Goal: Information Seeking & Learning: Learn about a topic

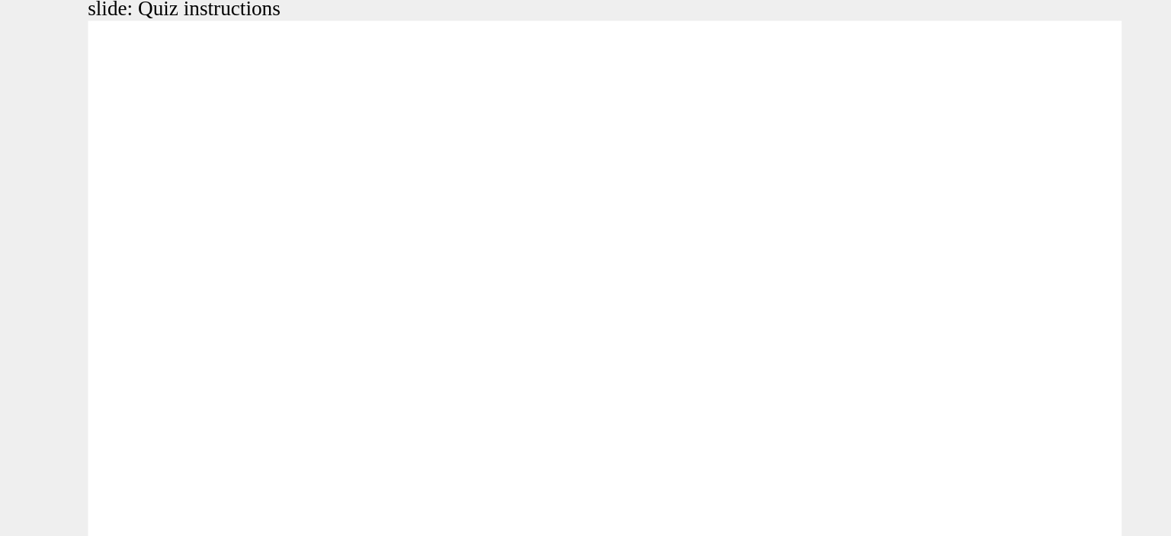
radio input "true"
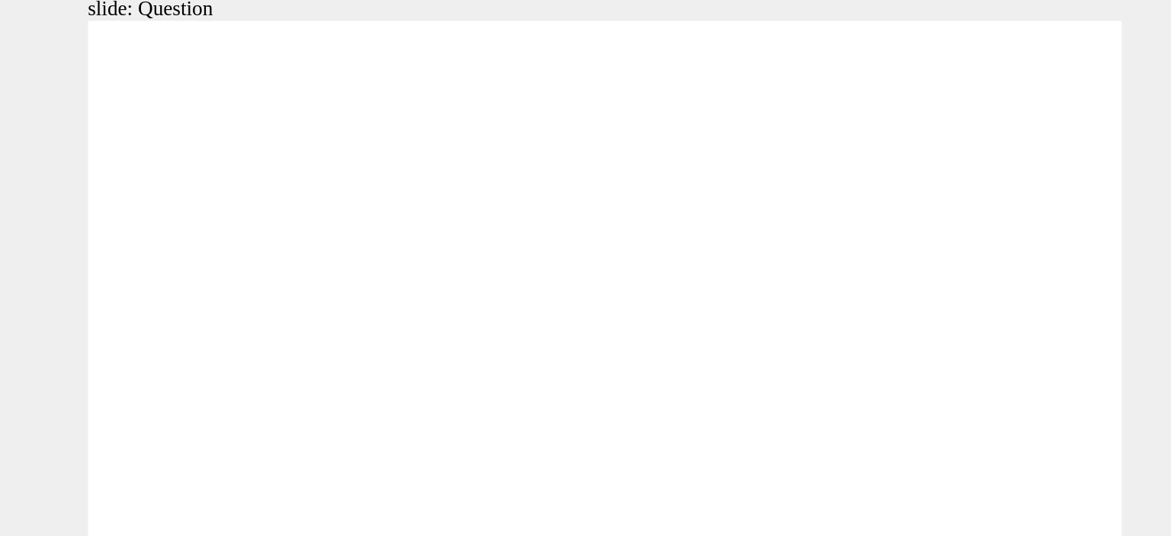
radio input "true"
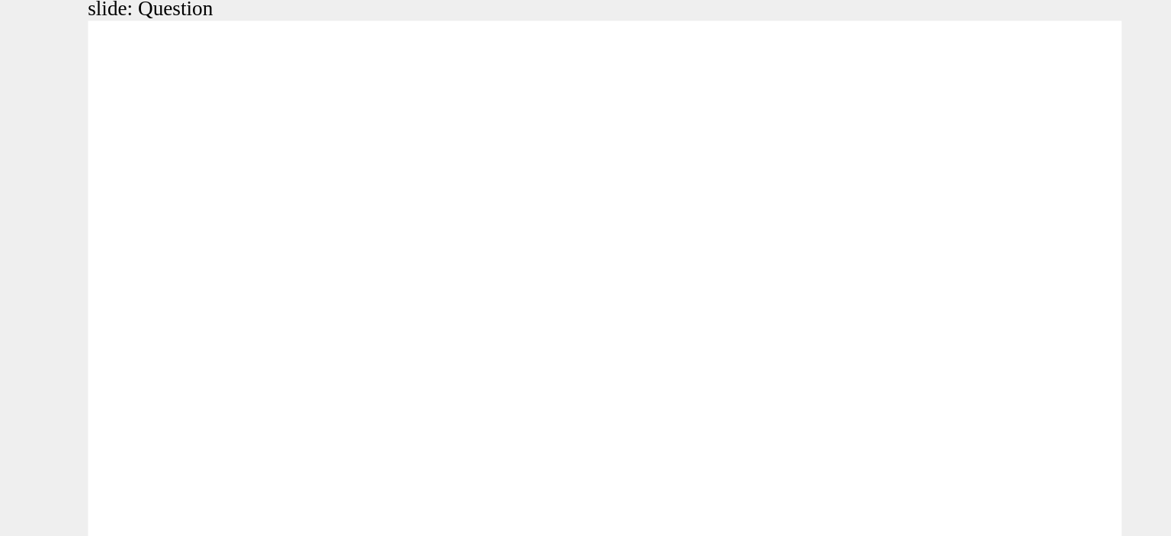
radio input "true"
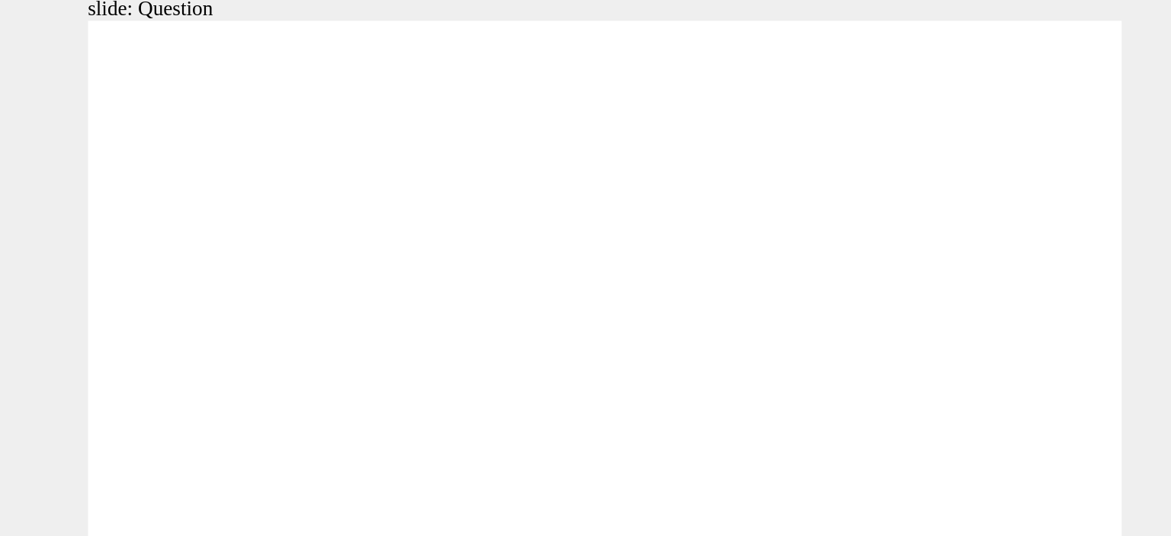
radio input "true"
drag, startPoint x: 112, startPoint y: 131, endPoint x: 131, endPoint y: 236, distance: 107.0
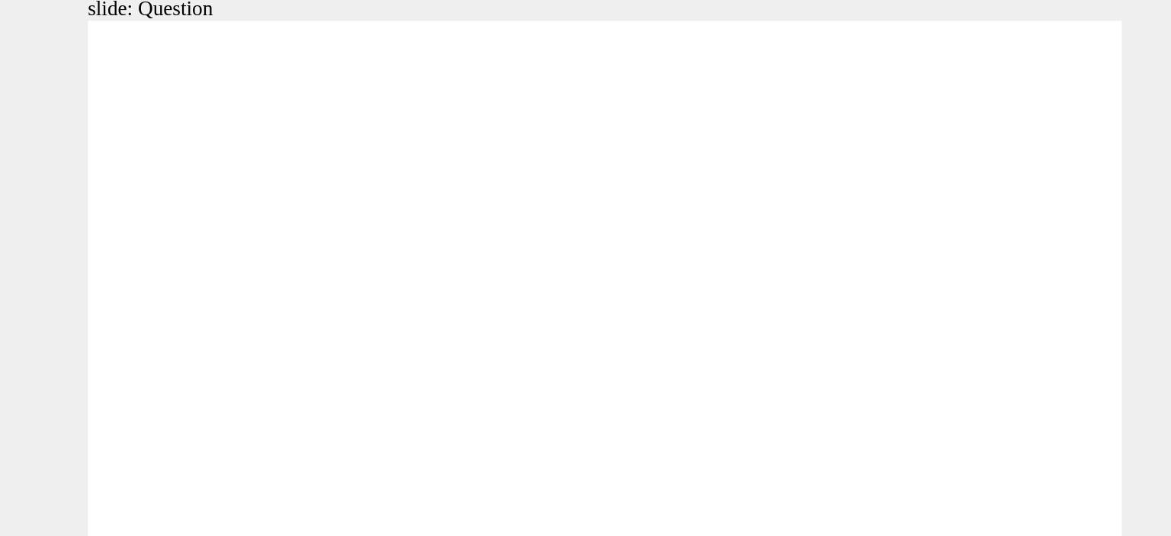
drag, startPoint x: 451, startPoint y: 140, endPoint x: 210, endPoint y: 252, distance: 266.2
drag, startPoint x: 214, startPoint y: 120, endPoint x: 441, endPoint y: 219, distance: 247.9
drag, startPoint x: 367, startPoint y: 117, endPoint x: 340, endPoint y: 230, distance: 116.0
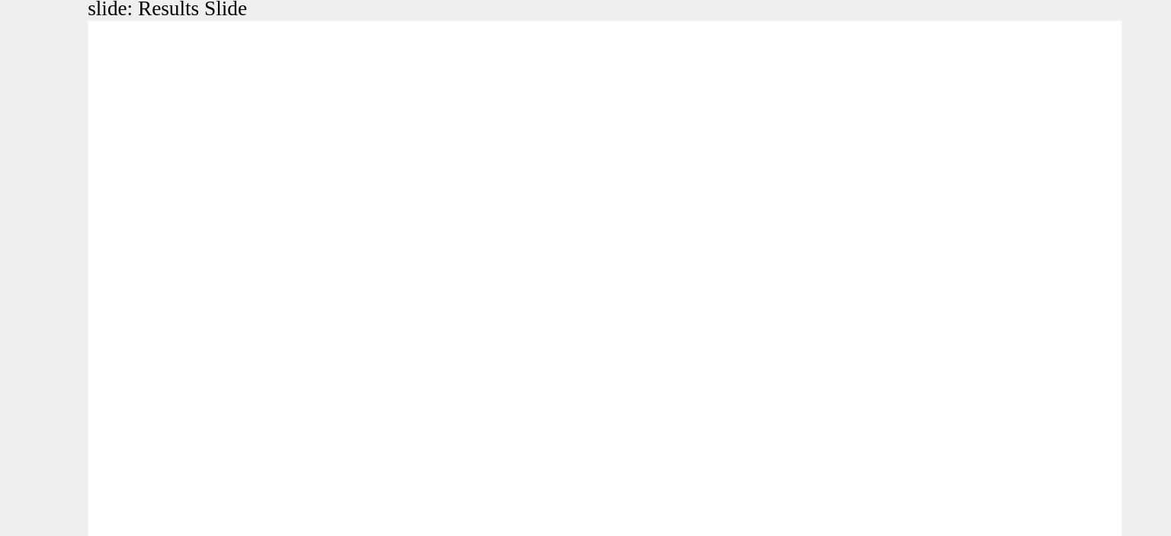
radio input "true"
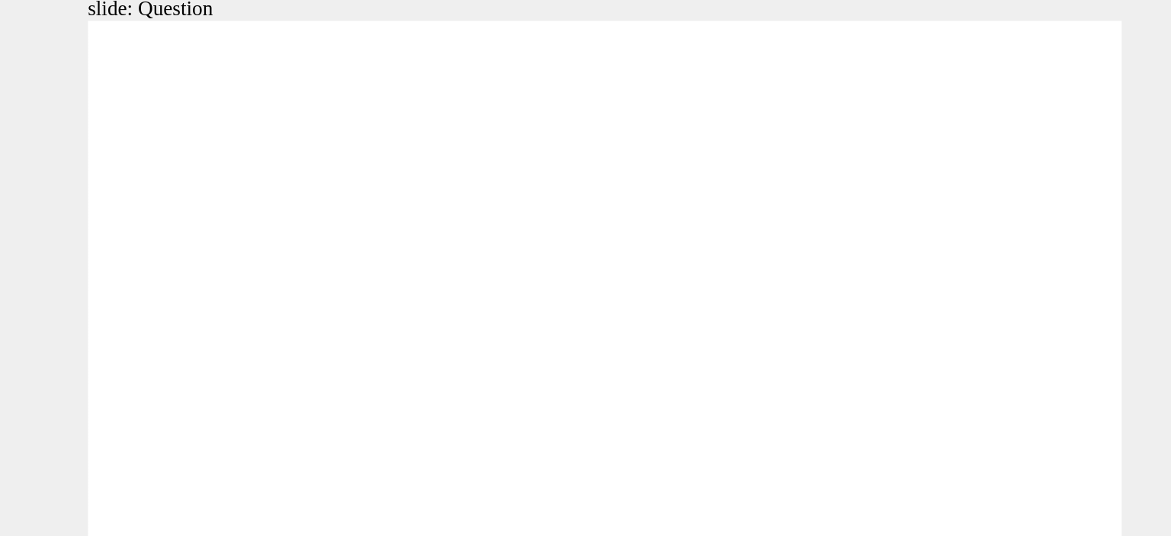
radio input "true"
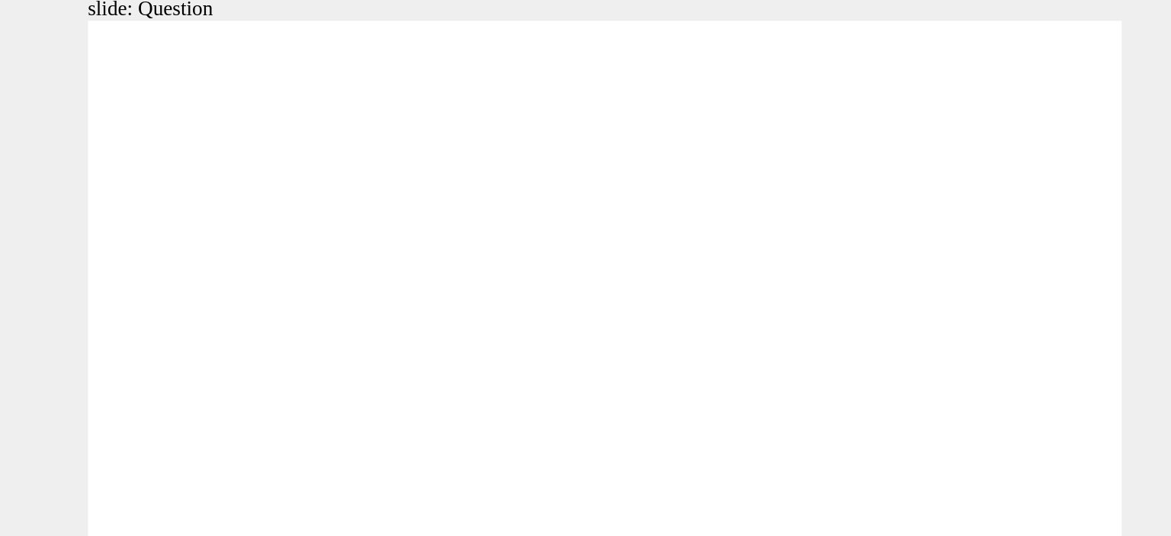
radio input "true"
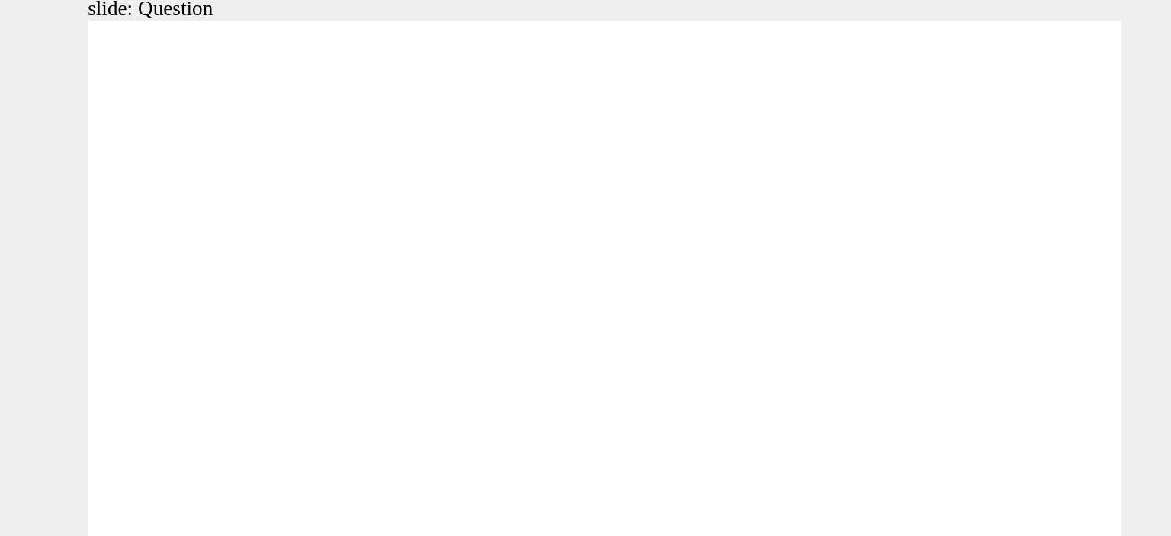
radio input "true"
drag, startPoint x: 429, startPoint y: 122, endPoint x: 183, endPoint y: 224, distance: 266.0
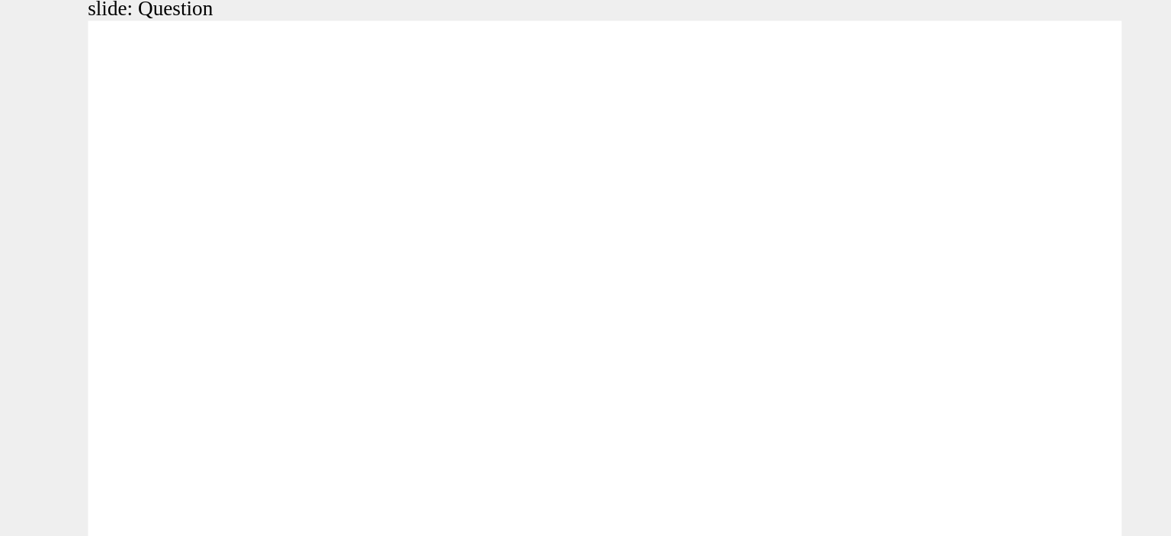
drag, startPoint x: 217, startPoint y: 156, endPoint x: 456, endPoint y: 261, distance: 261.6
drag, startPoint x: 340, startPoint y: 133, endPoint x: 328, endPoint y: 221, distance: 89.3
drag, startPoint x: 114, startPoint y: 122, endPoint x: 131, endPoint y: 230, distance: 109.0
drag, startPoint x: 323, startPoint y: 257, endPoint x: 324, endPoint y: 244, distance: 13.1
drag, startPoint x: 365, startPoint y: 230, endPoint x: 376, endPoint y: 145, distance: 85.3
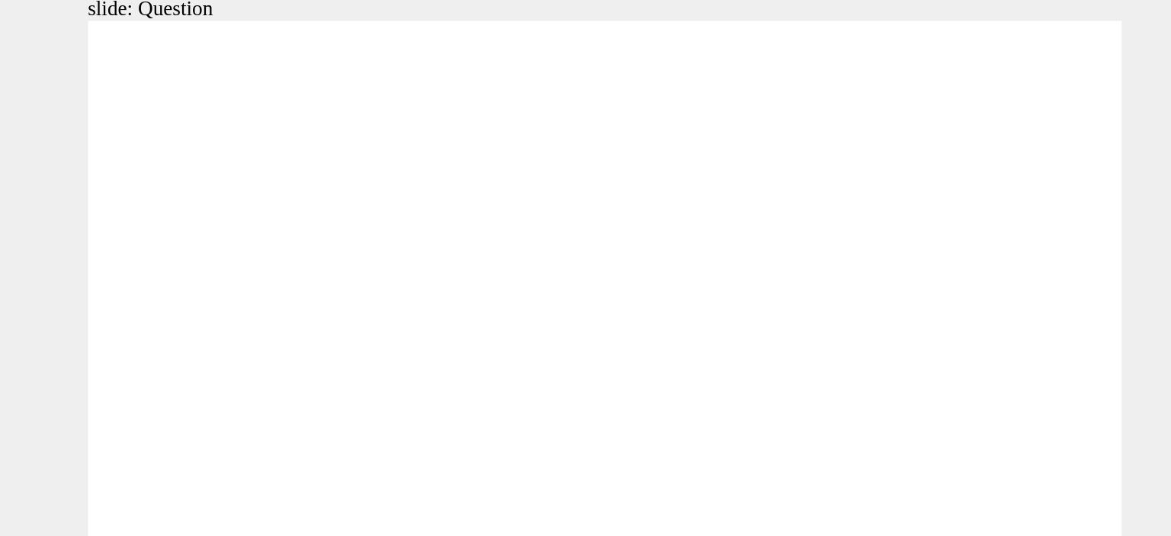
drag, startPoint x: 333, startPoint y: 217, endPoint x: 334, endPoint y: 156, distance: 61.8
drag, startPoint x: 345, startPoint y: 243, endPoint x: 339, endPoint y: 98, distance: 145.1
drag, startPoint x: 348, startPoint y: 109, endPoint x: 439, endPoint y: 86, distance: 94.3
drag, startPoint x: 448, startPoint y: 220, endPoint x: 308, endPoint y: 92, distance: 188.9
drag, startPoint x: 298, startPoint y: 104, endPoint x: 449, endPoint y: 221, distance: 191.3
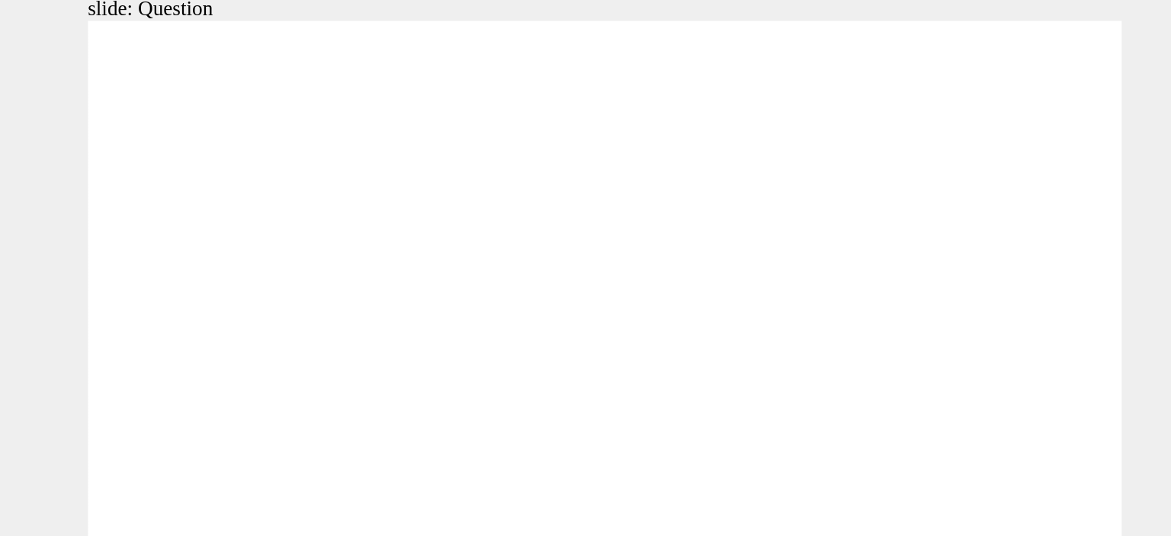
drag, startPoint x: 130, startPoint y: 257, endPoint x: 171, endPoint y: 172, distance: 94.5
drag, startPoint x: 387, startPoint y: 127, endPoint x: 342, endPoint y: 247, distance: 128.9
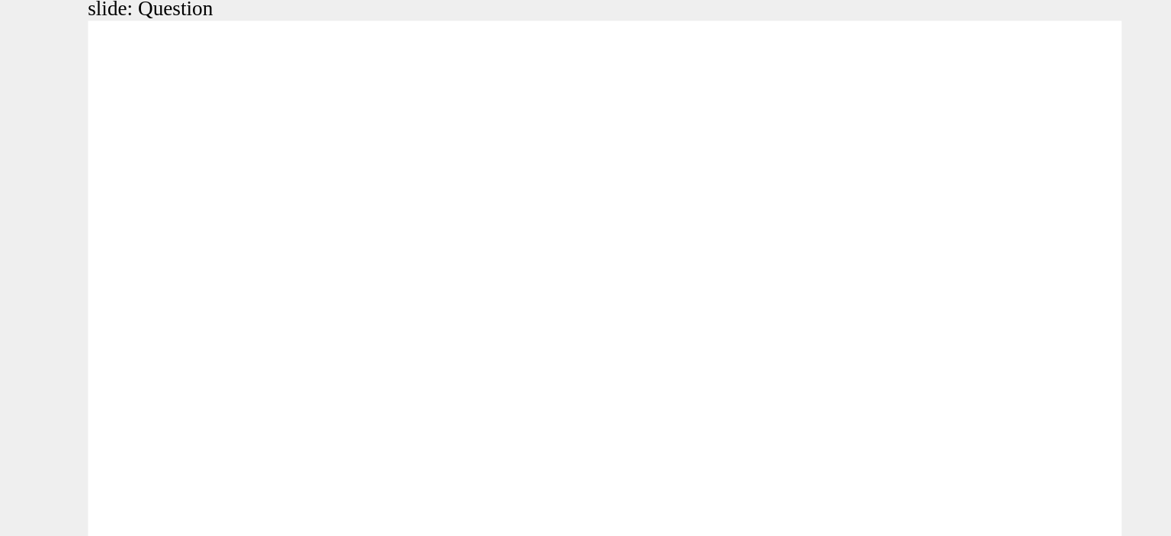
radio input "true"
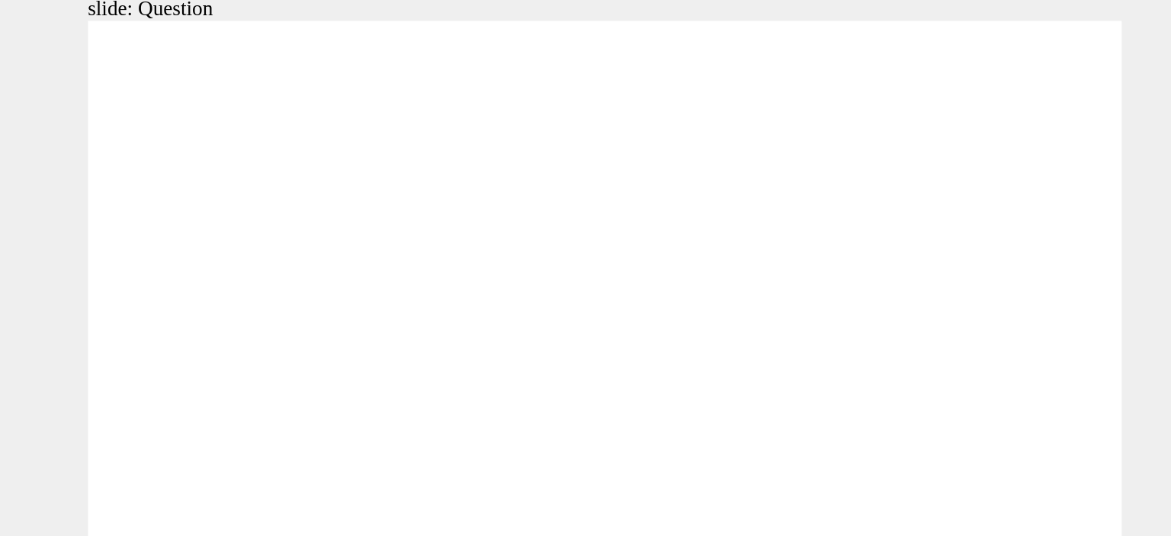
radio input "true"
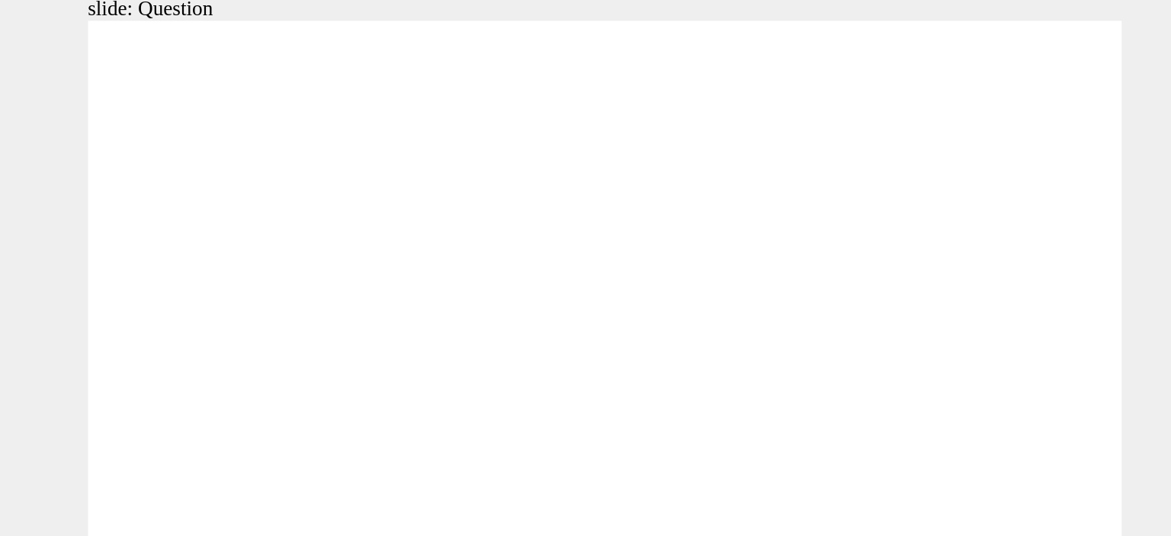
radio input "true"
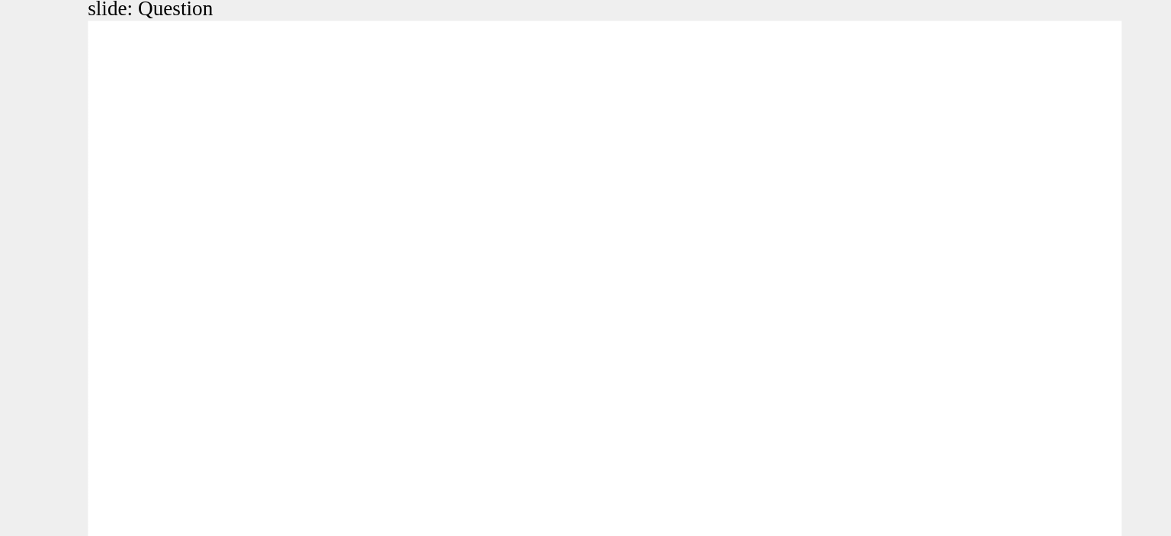
drag, startPoint x: 120, startPoint y: 138, endPoint x: 364, endPoint y: 271, distance: 278.1
drag, startPoint x: 340, startPoint y: 147, endPoint x: 101, endPoint y: 262, distance: 265.0
drag, startPoint x: 220, startPoint y: 133, endPoint x: 448, endPoint y: 233, distance: 249.3
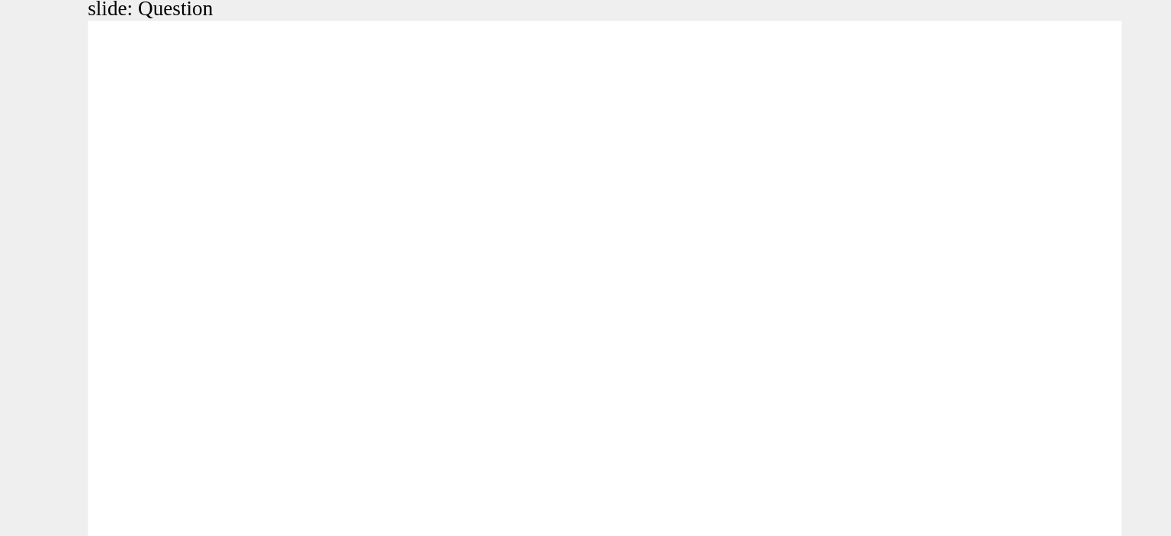
drag, startPoint x: 484, startPoint y: 144, endPoint x: 240, endPoint y: 251, distance: 266.4
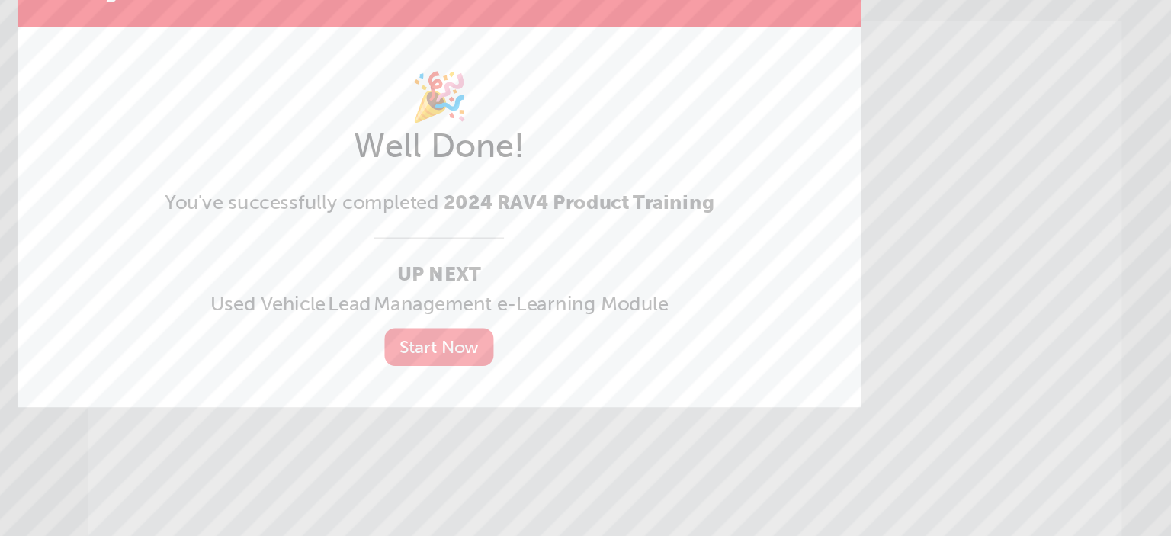
click at [589, 371] on link "Start Now" at bounding box center [586, 366] width 64 height 22
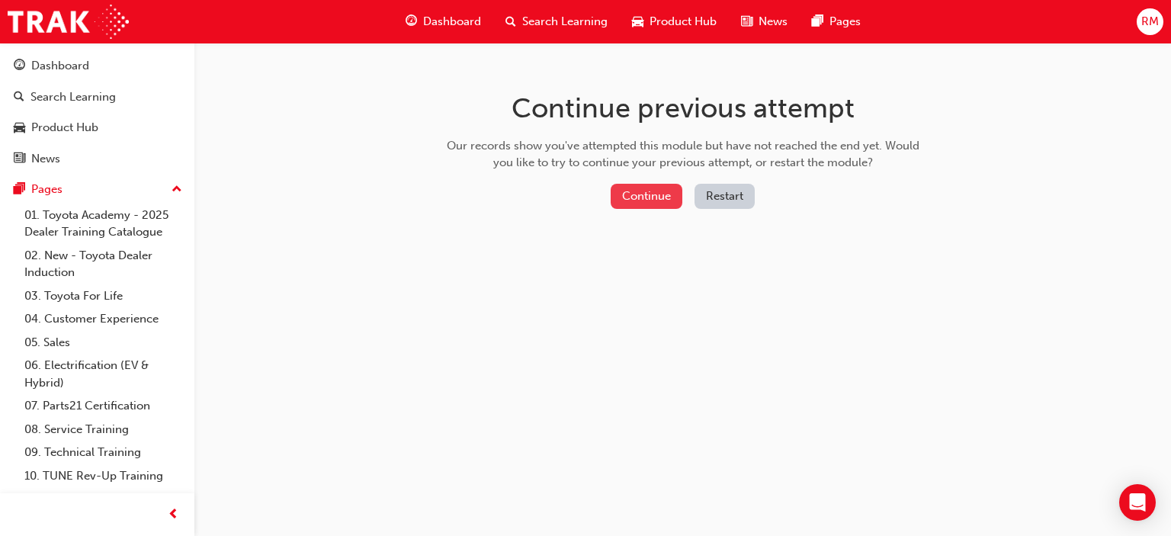
click at [646, 198] on button "Continue" at bounding box center [647, 196] width 72 height 25
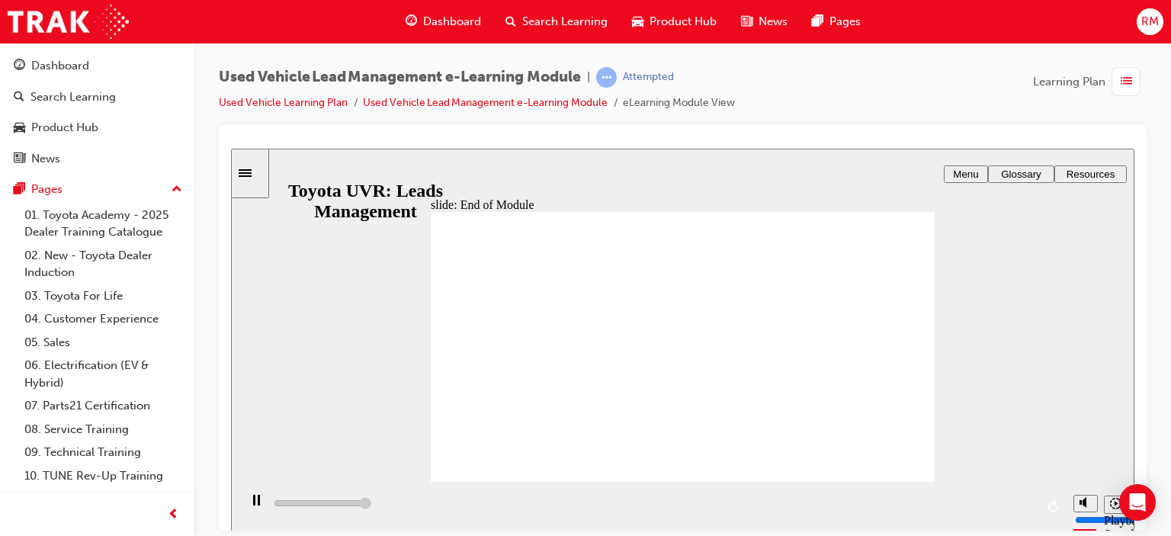
type input "10100"
